Goal: Navigation & Orientation: Find specific page/section

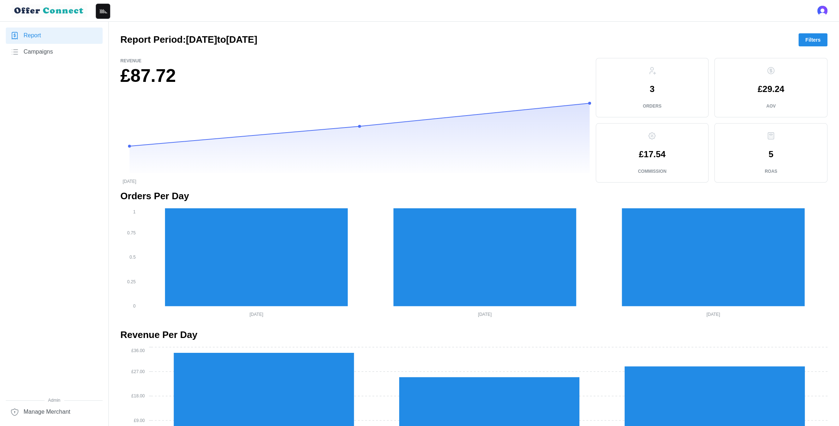
click at [45, 55] on span "Campaigns" at bounding box center [38, 52] width 29 height 9
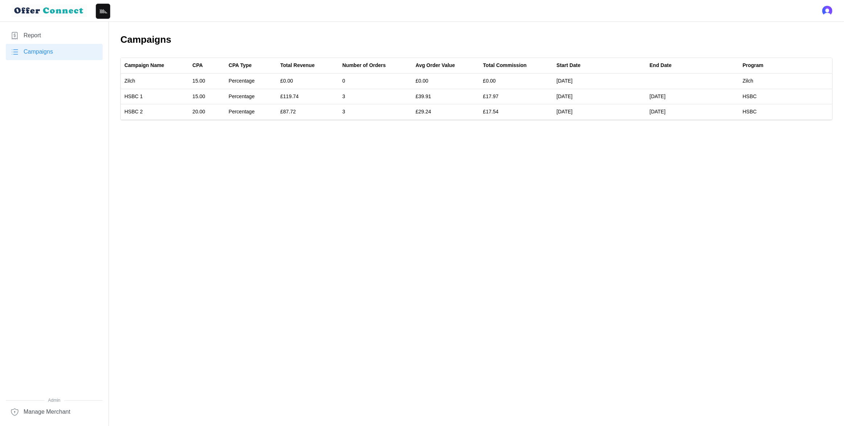
click at [57, 37] on link "Report" at bounding box center [54, 36] width 97 height 16
